Goal: Navigation & Orientation: Find specific page/section

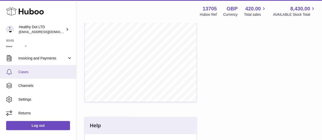
scroll to position [49, 0]
click at [43, 71] on span "Usage" at bounding box center [45, 72] width 54 height 5
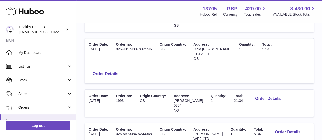
scroll to position [248, 0]
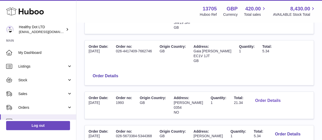
click at [260, 96] on button "Order Details" at bounding box center [268, 101] width 34 height 10
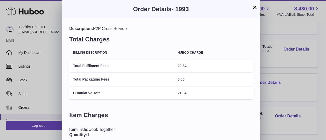
click at [280, 74] on div "× Order Details - 1993 Description: P2P Cross Boarder Total Charges Billing Des…" at bounding box center [163, 83] width 326 height 166
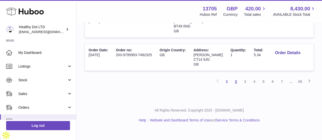
click at [236, 86] on link "2" at bounding box center [235, 81] width 9 height 9
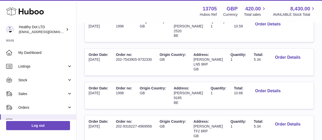
scroll to position [256, 0]
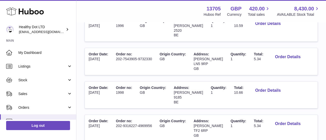
click at [274, 46] on div at bounding box center [163, 70] width 326 height 140
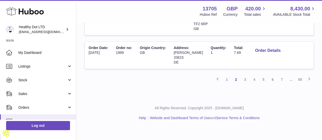
scroll to position [421, 0]
click at [280, 84] on link "7" at bounding box center [281, 79] width 9 height 9
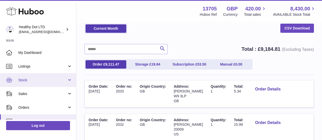
scroll to position [77, 0]
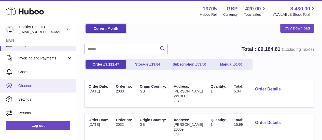
click at [35, 86] on span "Channels" at bounding box center [45, 85] width 54 height 5
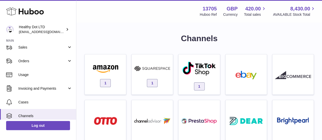
scroll to position [47, 0]
click at [112, 36] on h1 "Channels" at bounding box center [198, 38] width 229 height 11
